Goal: Transaction & Acquisition: Obtain resource

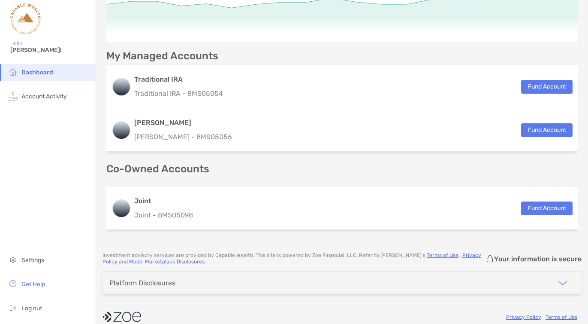
scroll to position [117, 0]
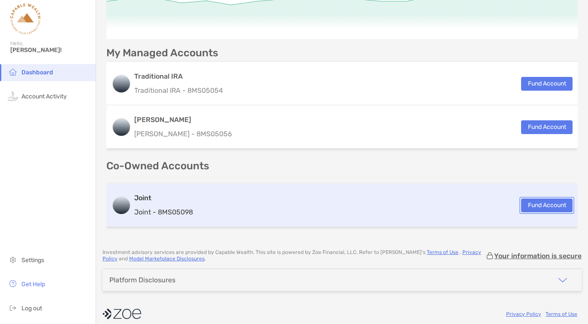
click at [533, 204] on button "Fund Account" at bounding box center [546, 205] width 51 height 14
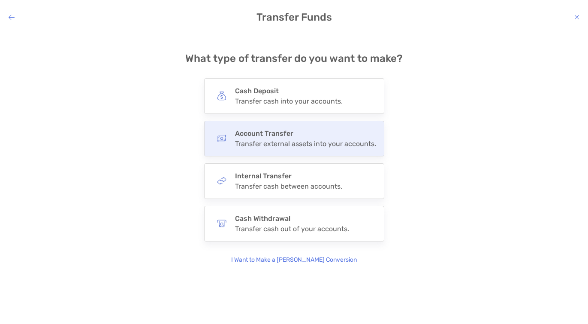
click at [351, 145] on div "Transfer external assets into your accounts." at bounding box center [305, 143] width 141 height 8
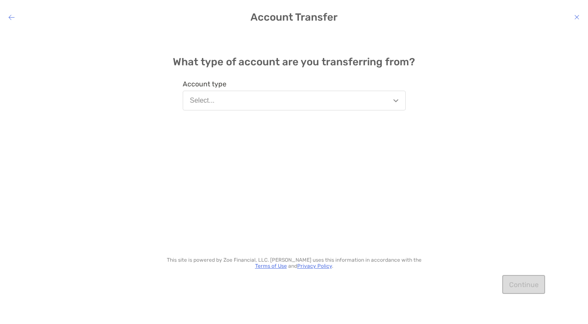
click at [289, 103] on button "Select..." at bounding box center [294, 101] width 223 height 20
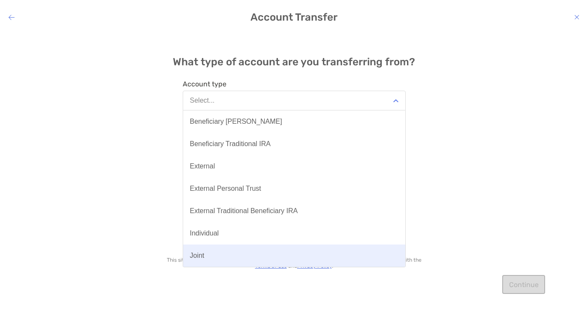
click at [235, 248] on button "Joint" at bounding box center [294, 255] width 222 height 22
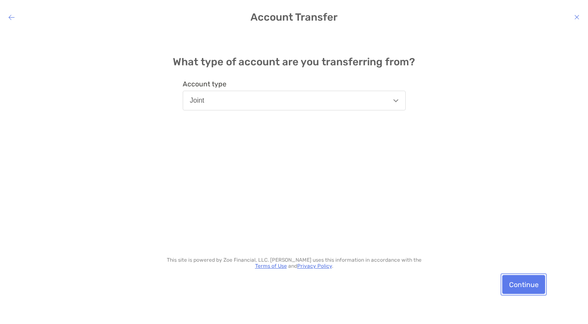
click at [524, 288] on button "Continue" at bounding box center [523, 284] width 43 height 19
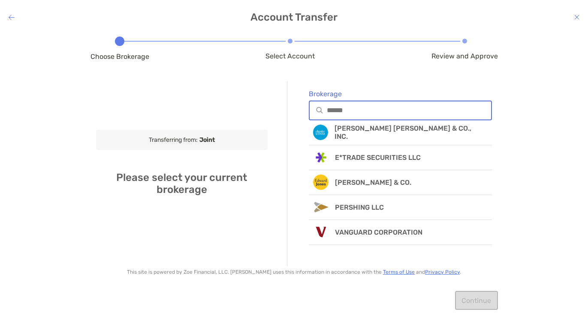
click at [386, 108] on input "Brokerage" at bounding box center [409, 109] width 165 height 7
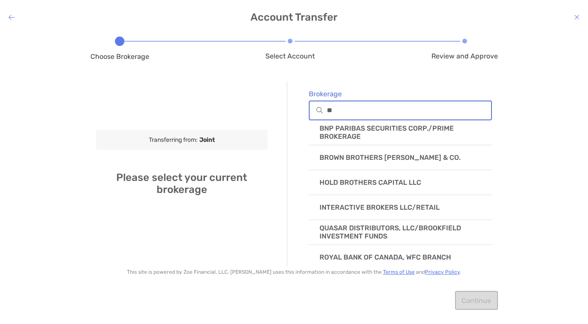
type input "*"
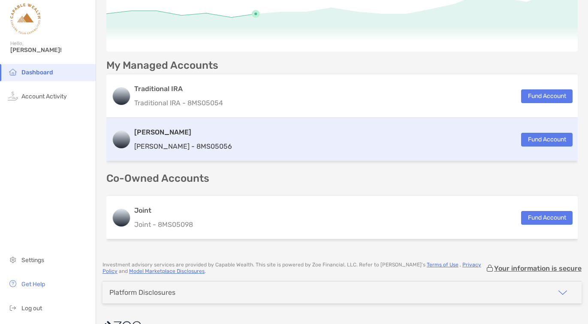
scroll to position [118, 0]
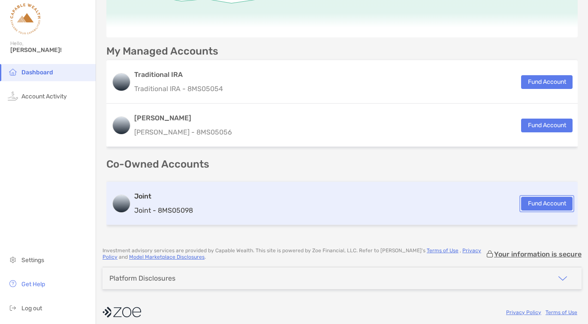
click at [533, 205] on button "Fund Account" at bounding box center [546, 204] width 51 height 14
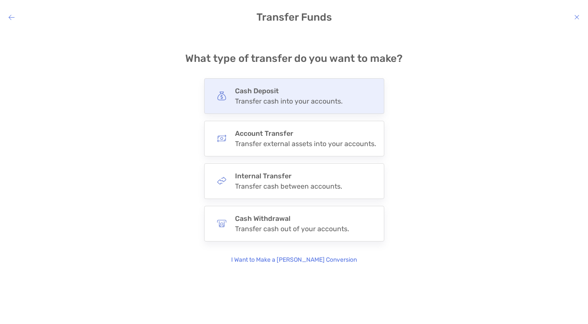
click at [330, 94] on h4 "Cash Deposit" at bounding box center [289, 91] width 108 height 8
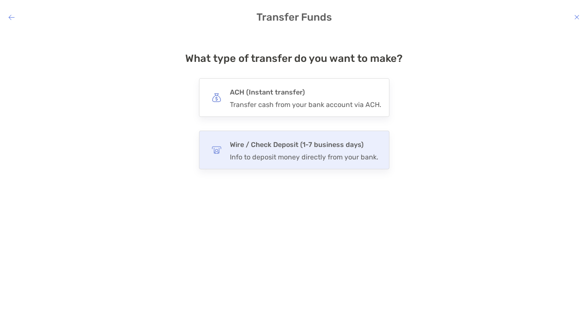
click at [293, 153] on div "Info to deposit money directly from your bank." at bounding box center [304, 157] width 148 height 8
click at [0, 0] on input "****" at bounding box center [0, 0] width 0 height 0
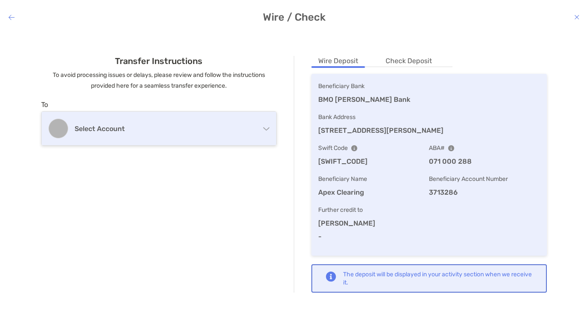
click at [252, 128] on h4 "Select account" at bounding box center [165, 128] width 180 height 8
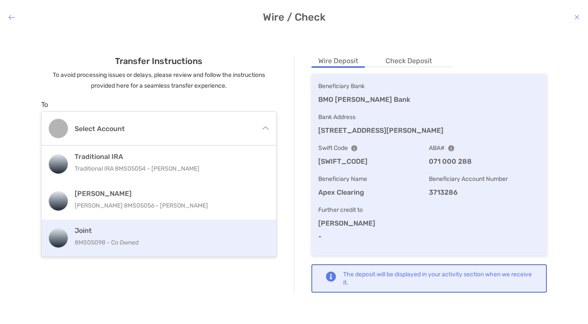
click at [162, 237] on p "8MS05098 - Co Owned" at bounding box center [169, 242] width 188 height 11
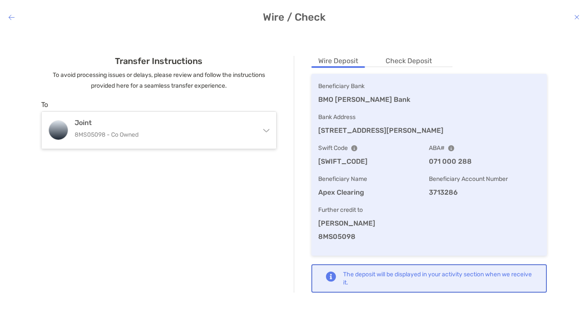
click at [378, 280] on div "The deposit will be displayed in your activity section when we receive it." at bounding box center [438, 278] width 190 height 16
click at [405, 230] on div "Further credit to [PERSON_NAME] 8MS05098" at bounding box center [429, 222] width 222 height 37
click at [400, 61] on li "Check Deposit" at bounding box center [409, 61] width 60 height 11
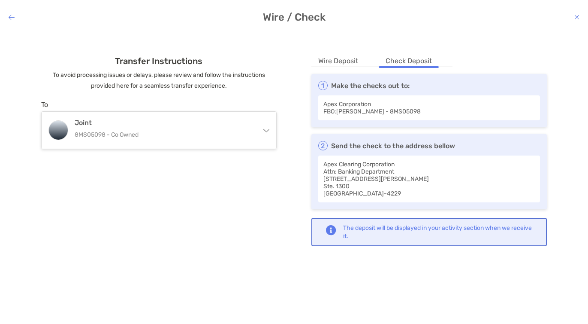
click at [349, 64] on li "Wire Deposit" at bounding box center [339, 61] width 54 height 11
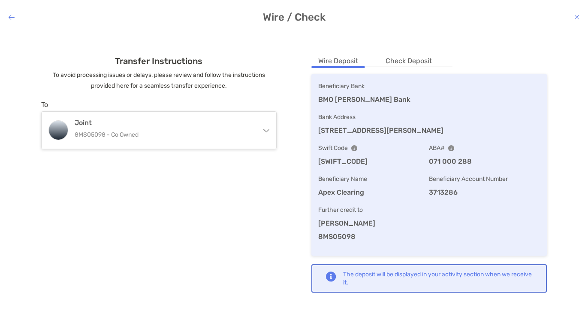
click at [12, 18] on icon "modal" at bounding box center [12, 17] width 6 height 7
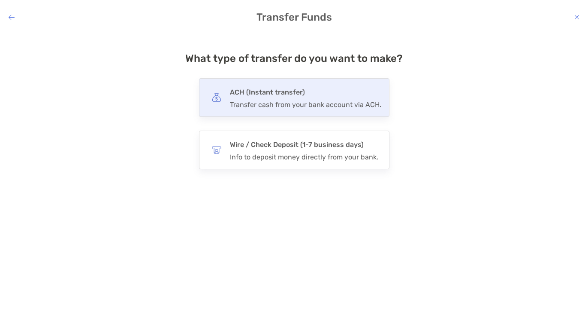
click at [284, 107] on div "Transfer cash from your bank account via ACH." at bounding box center [305, 104] width 151 height 8
click at [0, 0] on input "***" at bounding box center [0, 0] width 0 height 0
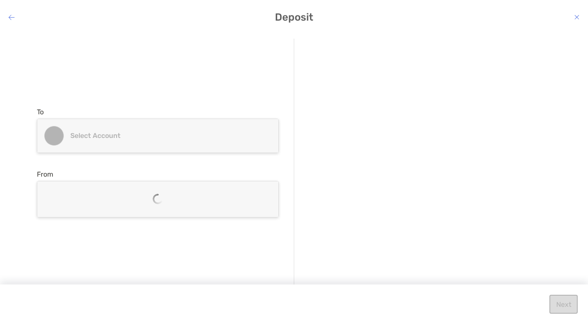
click at [184, 146] on div "Select account" at bounding box center [157, 135] width 241 height 33
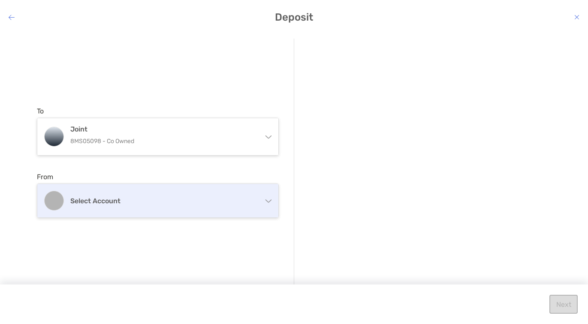
click at [154, 197] on h4 "Select account" at bounding box center [162, 201] width 185 height 8
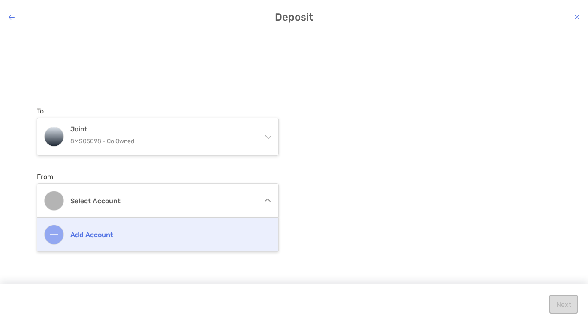
click at [104, 236] on h4 "Add account" at bounding box center [167, 234] width 194 height 8
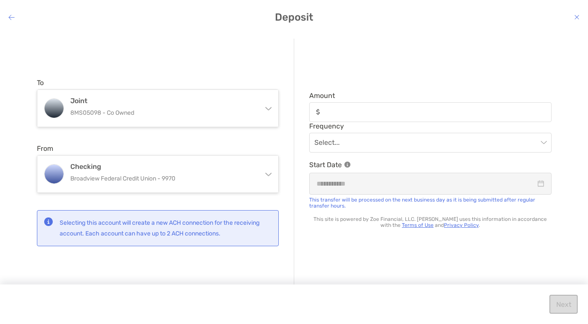
click at [345, 119] on div "modal" at bounding box center [430, 112] width 242 height 20
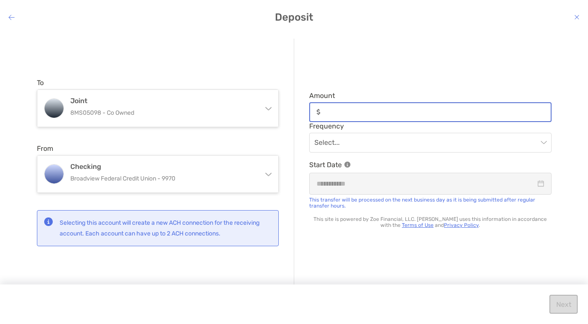
click at [345, 115] on input "Amount" at bounding box center [437, 111] width 227 height 7
type input "***"
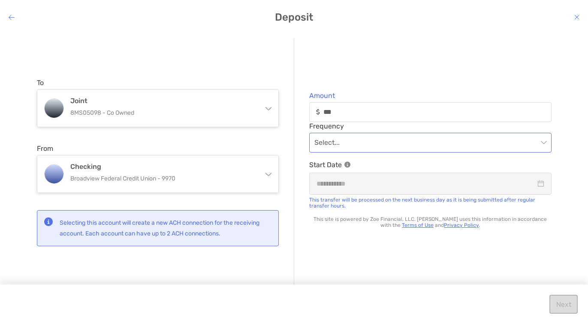
click at [360, 142] on input "modal" at bounding box center [427, 142] width 224 height 19
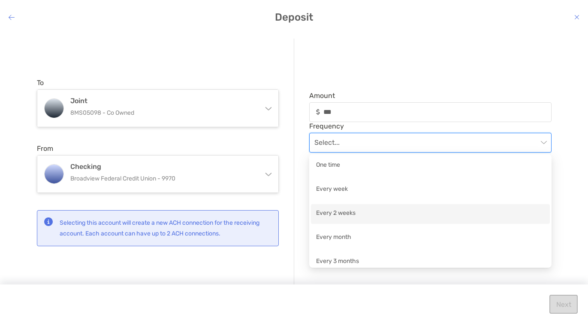
click at [342, 212] on div "Every 2 weeks" at bounding box center [430, 213] width 229 height 11
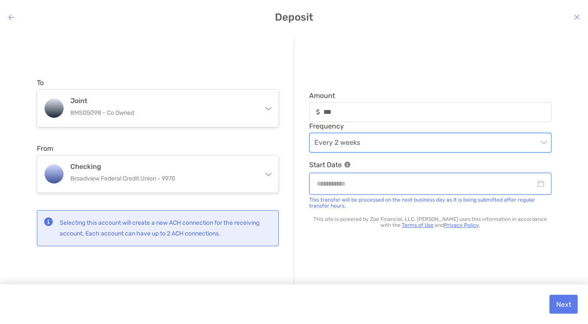
click at [358, 188] on input "modal" at bounding box center [426, 183] width 219 height 11
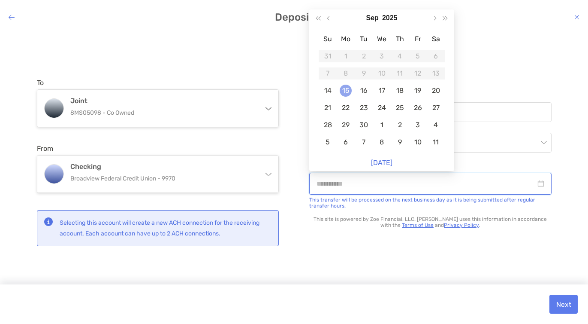
type input "**********"
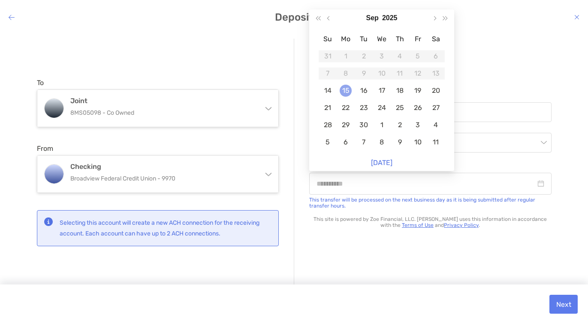
click at [346, 92] on div "15" at bounding box center [346, 91] width 12 height 12
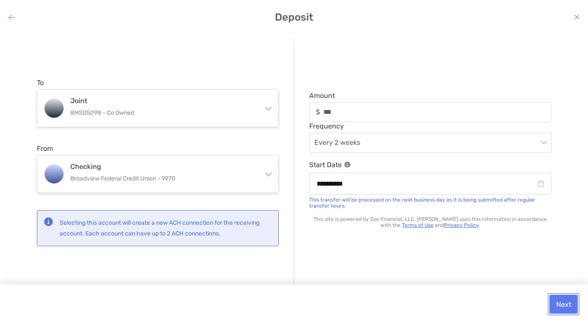
click at [562, 299] on button "Next" at bounding box center [564, 303] width 28 height 19
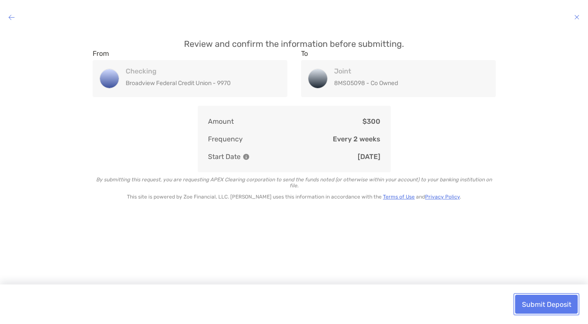
click at [549, 302] on button "Submit Deposit" at bounding box center [546, 303] width 63 height 19
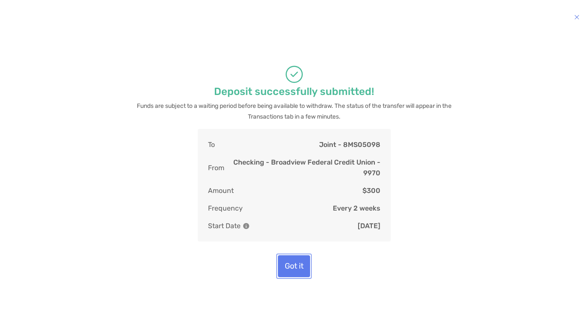
click at [300, 266] on button "Got it" at bounding box center [294, 266] width 32 height 22
click at [295, 259] on button "Got it" at bounding box center [294, 266] width 32 height 22
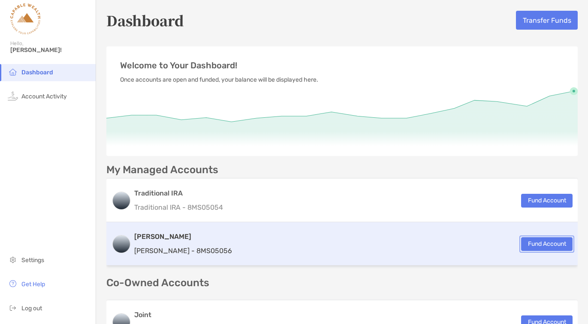
click at [538, 242] on button "Fund Account" at bounding box center [546, 244] width 51 height 14
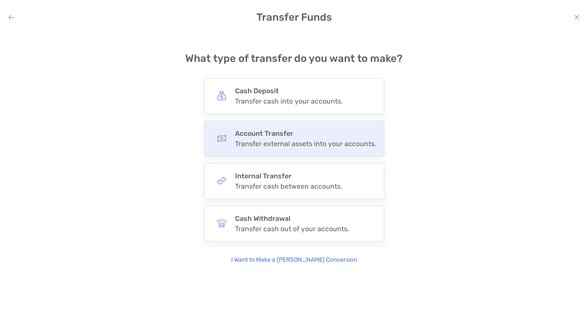
click at [327, 146] on div "Transfer external assets into your accounts." at bounding box center [305, 143] width 141 height 8
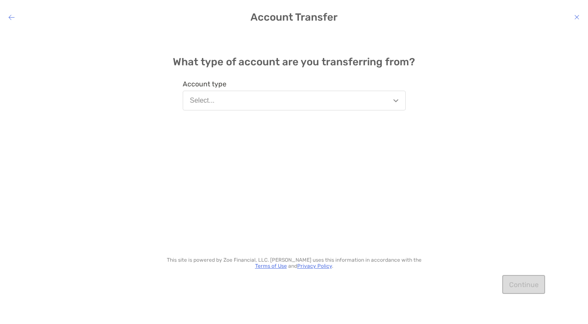
click at [315, 102] on button "Select..." at bounding box center [294, 101] width 223 height 20
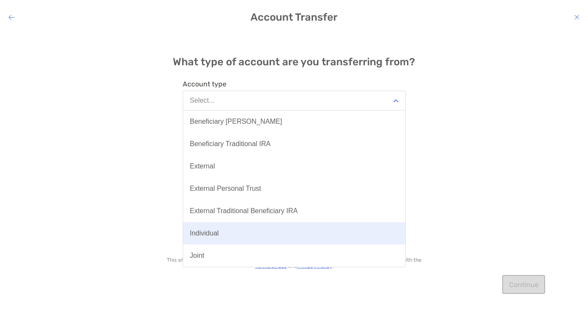
click at [214, 237] on button "Individual" at bounding box center [294, 233] width 222 height 22
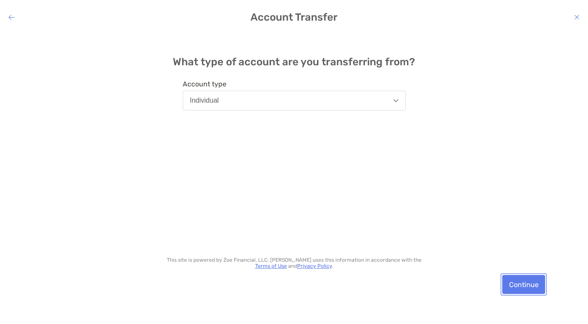
click at [529, 284] on button "Continue" at bounding box center [523, 284] width 43 height 19
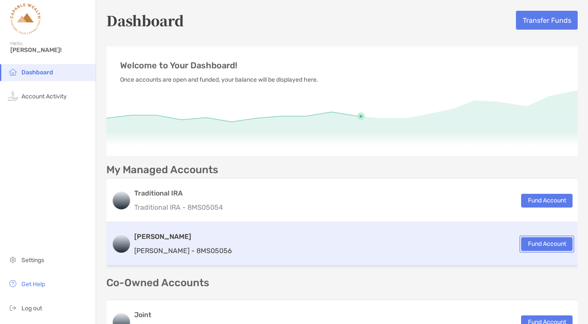
click at [550, 245] on button "Fund Account" at bounding box center [546, 244] width 51 height 14
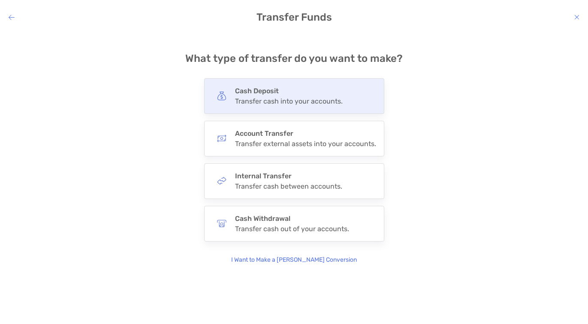
click at [271, 100] on div "Transfer cash into your accounts." at bounding box center [289, 101] width 108 height 8
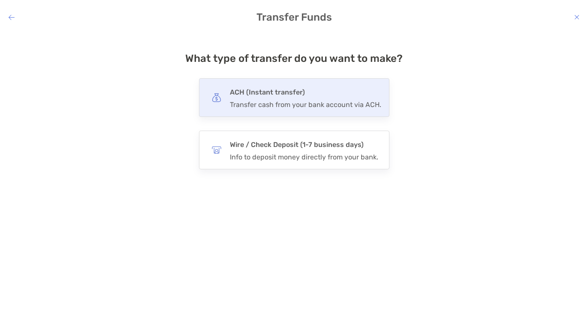
click at [280, 107] on div "Transfer cash from your bank account via ACH." at bounding box center [305, 104] width 151 height 8
click at [0, 0] on input "***" at bounding box center [0, 0] width 0 height 0
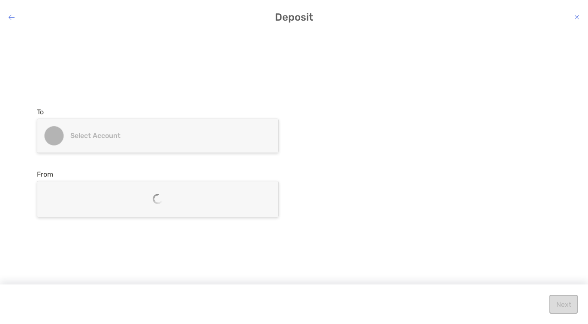
click at [234, 137] on h4 "Select account" at bounding box center [162, 135] width 185 height 8
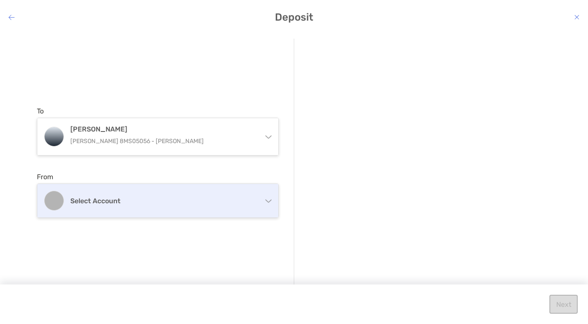
click at [189, 195] on div "Select account" at bounding box center [157, 200] width 241 height 33
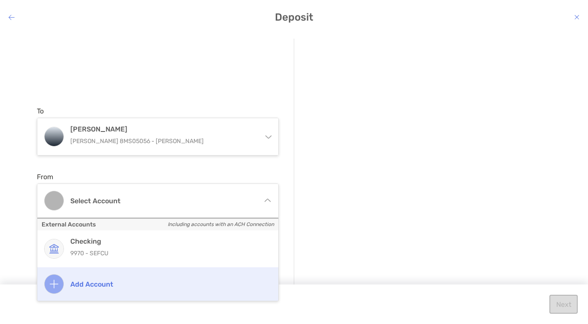
click at [94, 281] on h4 "Add account" at bounding box center [167, 284] width 194 height 8
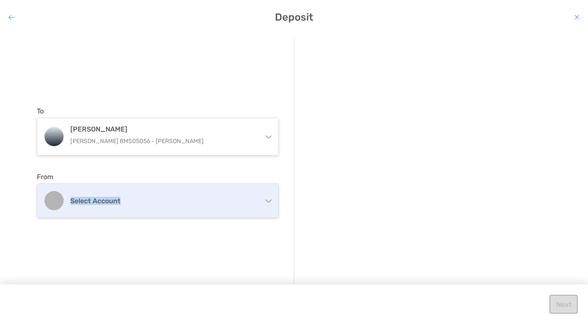
click at [154, 197] on h4 "Select account" at bounding box center [162, 201] width 185 height 8
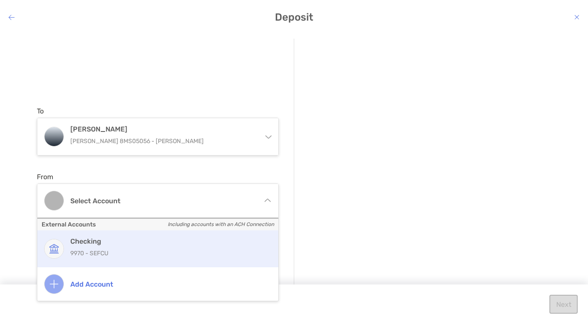
click at [103, 251] on p "9970 - SEFCU" at bounding box center [167, 253] width 194 height 11
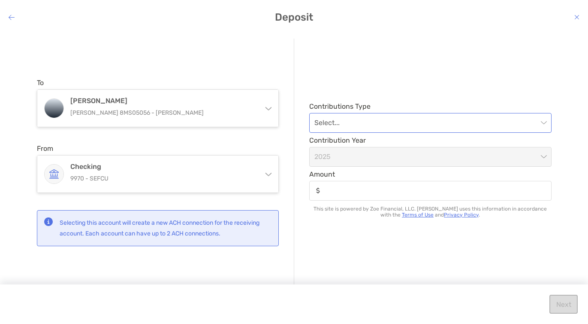
click at [351, 126] on input "modal" at bounding box center [427, 122] width 224 height 19
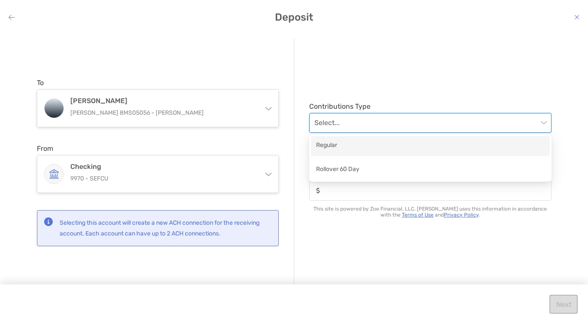
click at [338, 147] on div "Regular" at bounding box center [430, 145] width 229 height 11
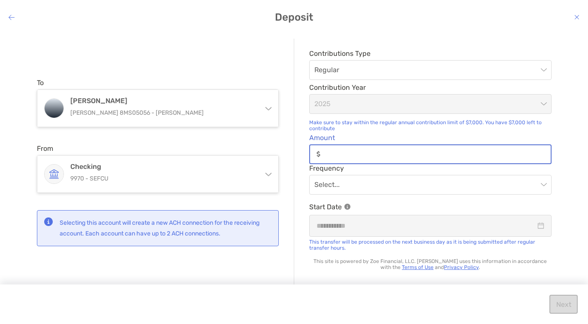
click at [350, 155] on input "Amount" at bounding box center [437, 153] width 227 height 7
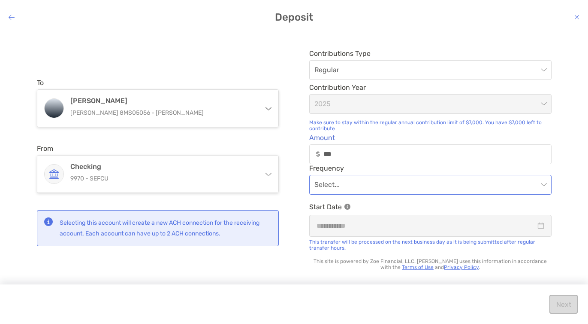
click at [365, 189] on input "modal" at bounding box center [427, 184] width 224 height 19
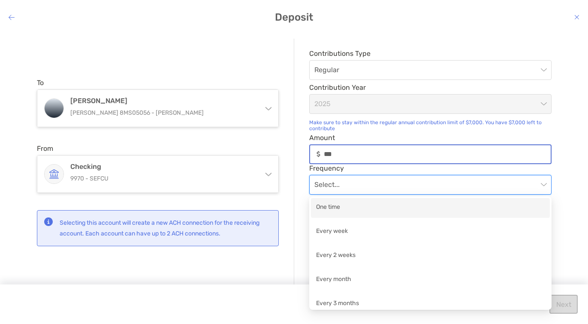
click at [364, 152] on input "***" at bounding box center [437, 153] width 227 height 7
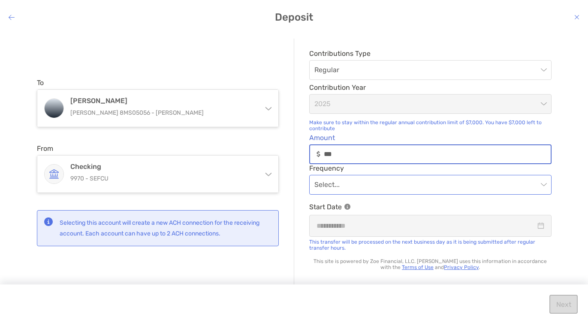
type input "***"
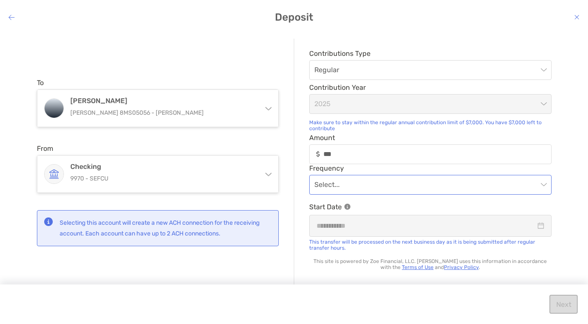
click at [360, 191] on input "modal" at bounding box center [427, 184] width 224 height 19
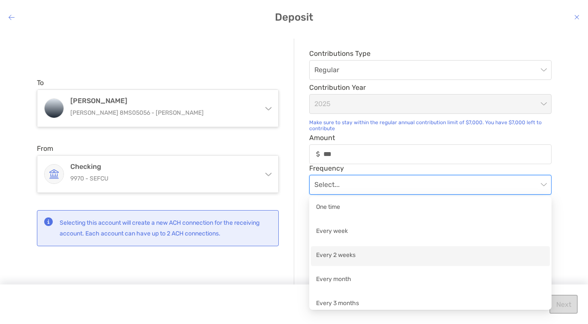
click at [341, 255] on div "Every 2 weeks" at bounding box center [430, 255] width 229 height 11
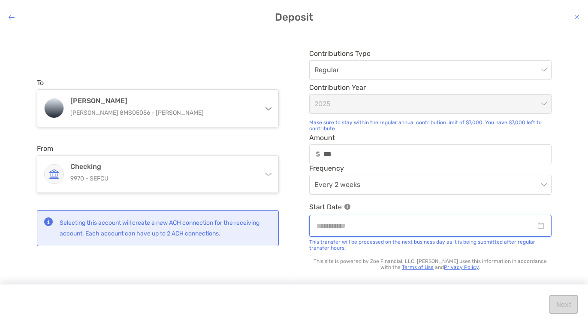
click at [353, 229] on input "modal" at bounding box center [426, 225] width 219 height 11
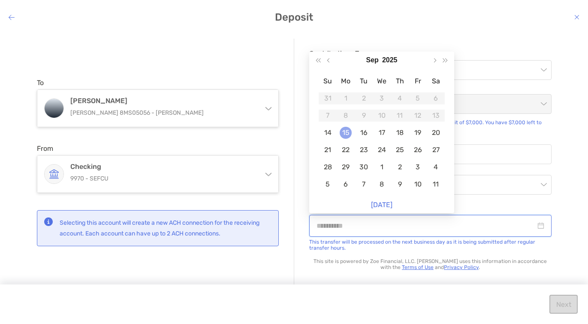
type input "**********"
click at [350, 136] on td "15" at bounding box center [346, 132] width 18 height 17
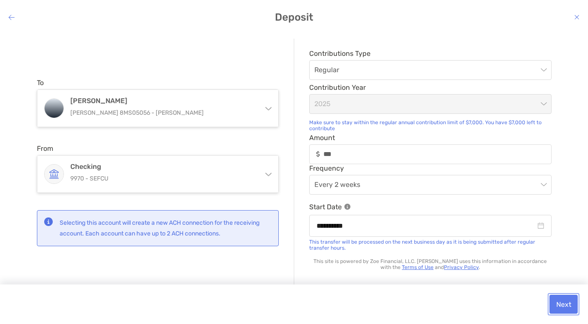
click at [560, 302] on button "Next" at bounding box center [564, 303] width 28 height 19
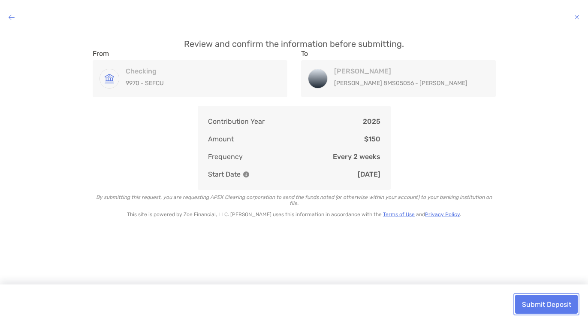
click at [533, 300] on button "Submit Deposit" at bounding box center [546, 303] width 63 height 19
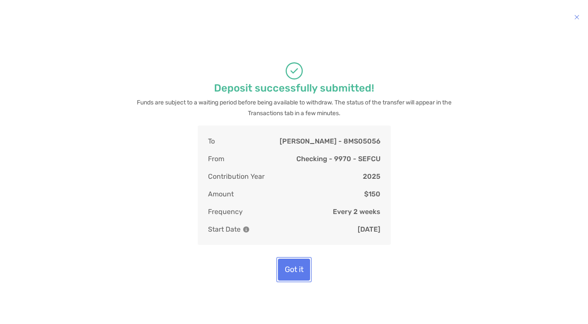
click at [296, 274] on button "Got it" at bounding box center [294, 269] width 32 height 22
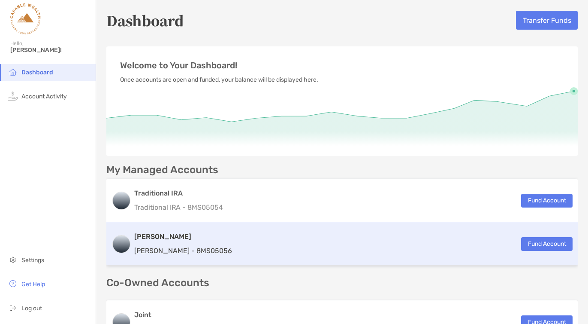
click at [181, 236] on h3 "[PERSON_NAME]" at bounding box center [183, 236] width 98 height 10
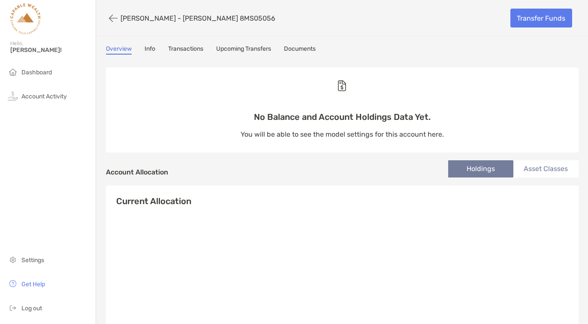
click at [153, 50] on link "Info" at bounding box center [150, 49] width 11 height 9
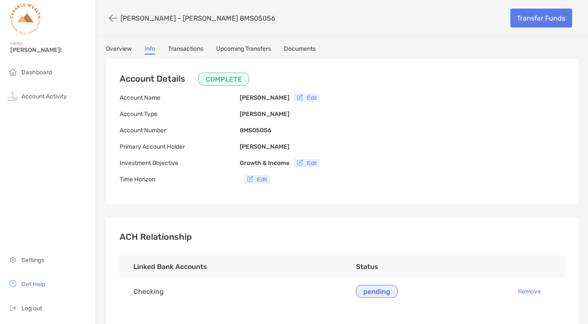
click at [241, 48] on link "Upcoming Transfers" at bounding box center [243, 49] width 55 height 9
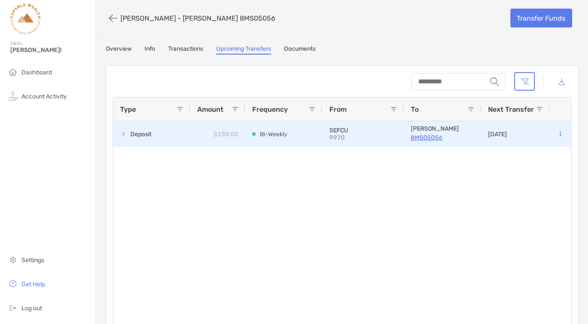
click at [343, 133] on p "SEFCU" at bounding box center [364, 130] width 68 height 7
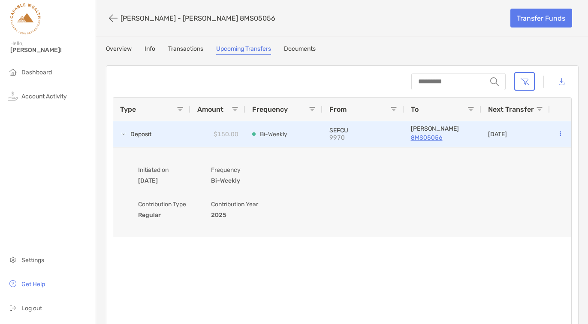
click at [561, 133] on button at bounding box center [561, 134] width 8 height 9
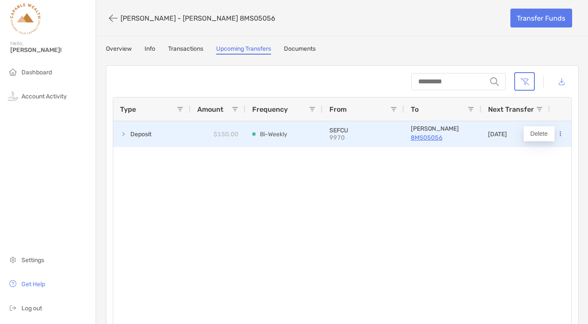
click at [417, 136] on p "8MS05056" at bounding box center [443, 137] width 64 height 11
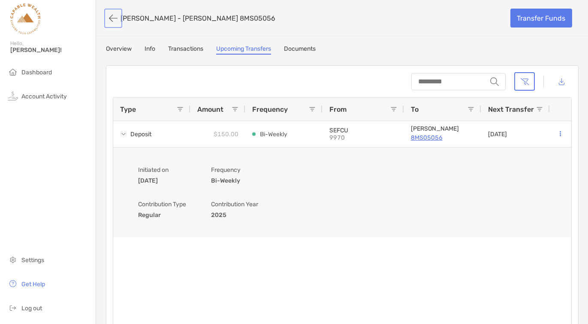
click at [114, 21] on button "button" at bounding box center [113, 18] width 15 height 16
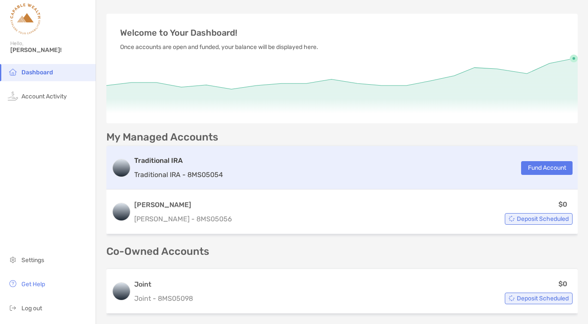
scroll to position [32, 0]
